Goal: Task Accomplishment & Management: Complete application form

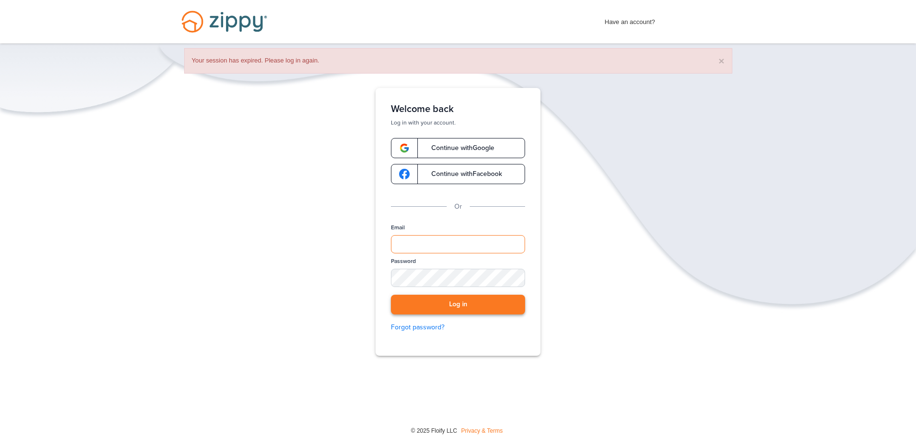
type input "**********"
click at [463, 306] on button "Log in" at bounding box center [458, 305] width 134 height 20
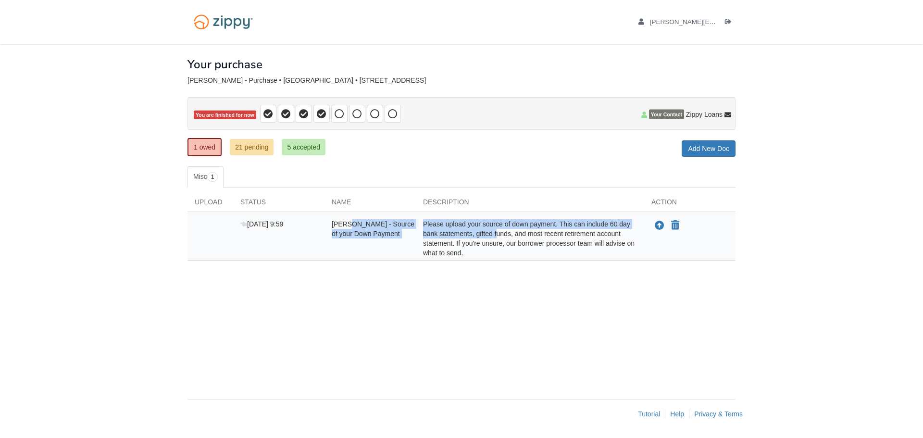
drag, startPoint x: 347, startPoint y: 226, endPoint x: 497, endPoint y: 235, distance: 150.7
click at [494, 235] on div "[DATE] 9:59 [PERSON_NAME] - Source of your Down Payment Please upload your sour…" at bounding box center [461, 238] width 548 height 38
click at [480, 244] on div "Please upload your source of down payment. This can include 60 day bank stateme…" at bounding box center [530, 238] width 228 height 38
drag, startPoint x: 559, startPoint y: 224, endPoint x: 599, endPoint y: 254, distance: 50.2
click at [599, 254] on div "Please upload your source of down payment. This can include 60 day bank stateme…" at bounding box center [530, 238] width 228 height 38
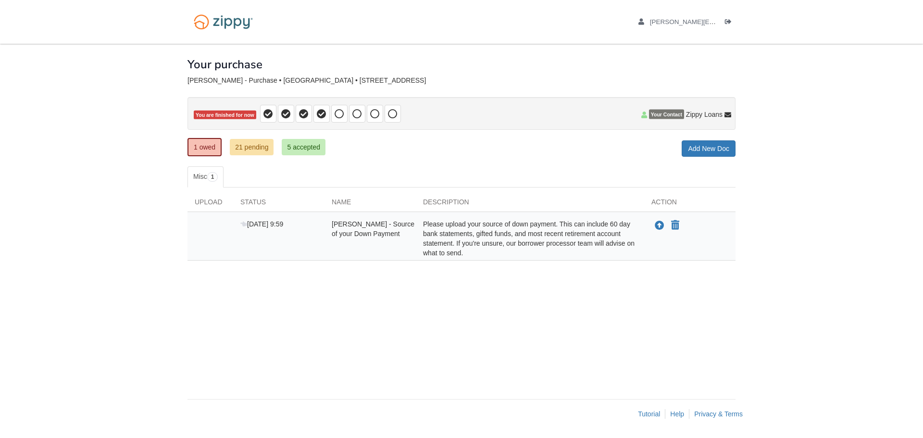
click at [562, 248] on div "Please upload your source of down payment. This can include 60 day bank stateme…" at bounding box center [530, 238] width 228 height 38
click at [239, 146] on link "21 pending" at bounding box center [252, 147] width 44 height 16
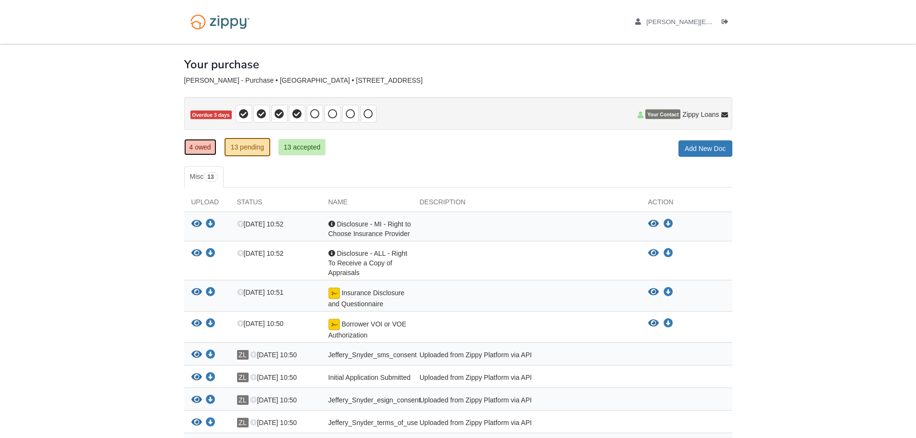
click at [201, 147] on link "4 owed" at bounding box center [200, 147] width 32 height 16
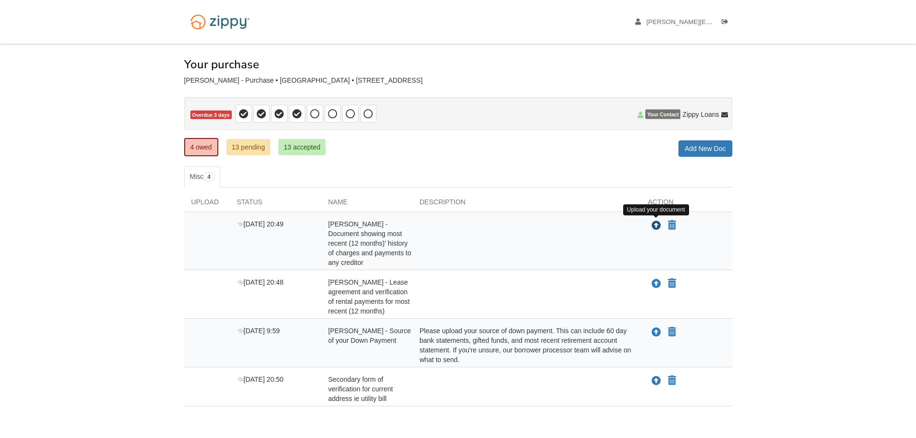
click at [657, 223] on icon "Upload Jeffery Snyder - Document showing most recent (12 months)' history of ch…" at bounding box center [656, 226] width 10 height 10
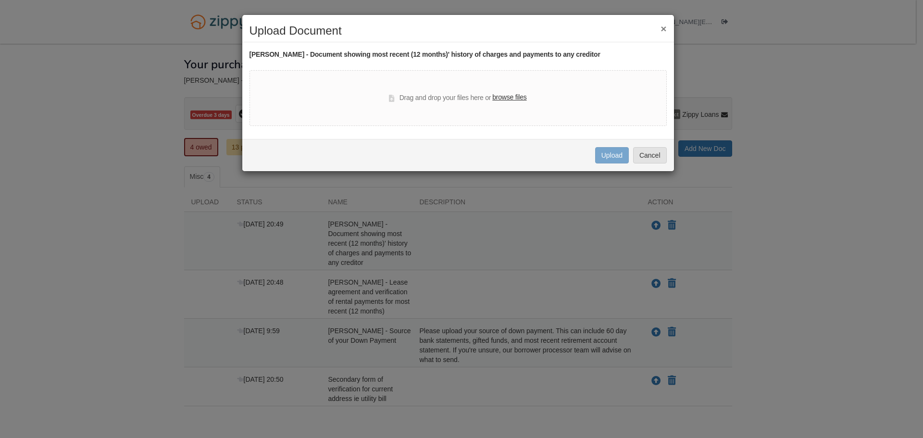
click at [518, 98] on label "browse files" at bounding box center [509, 97] width 34 height 11
click at [0, 0] on input "browse files" at bounding box center [0, 0] width 0 height 0
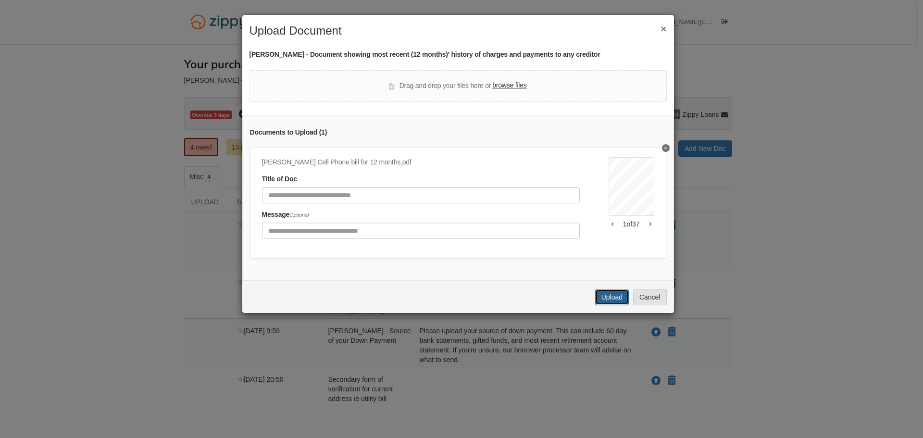
click at [608, 305] on button "Upload" at bounding box center [612, 297] width 34 height 16
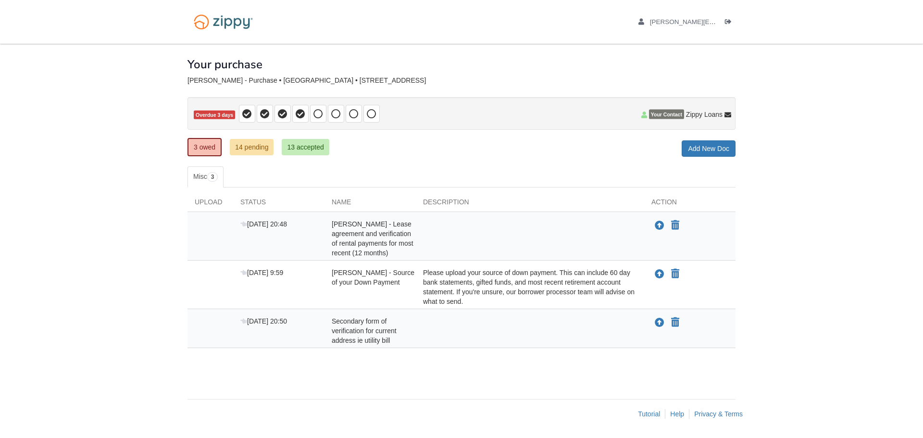
drag, startPoint x: 555, startPoint y: 291, endPoint x: 444, endPoint y: 384, distance: 144.4
click at [444, 384] on div "× × × Pending Add Document Notice document will be included in the email sent t…" at bounding box center [461, 217] width 548 height 346
